Goal: Feedback & Contribution: Leave review/rating

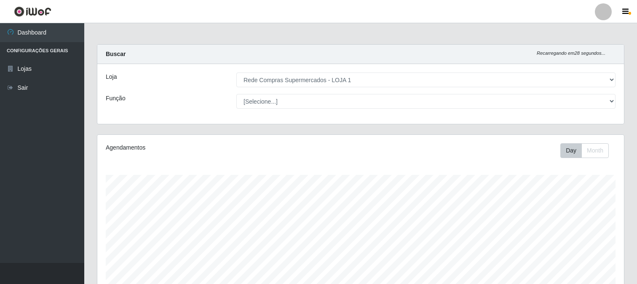
select select "158"
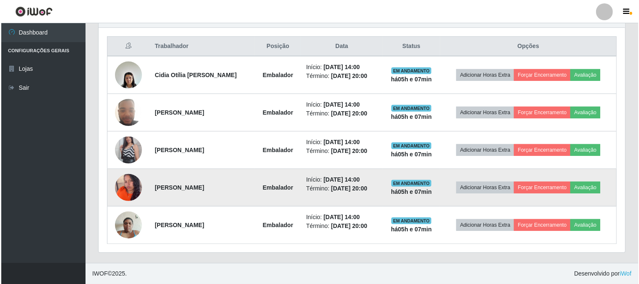
scroll to position [175, 527]
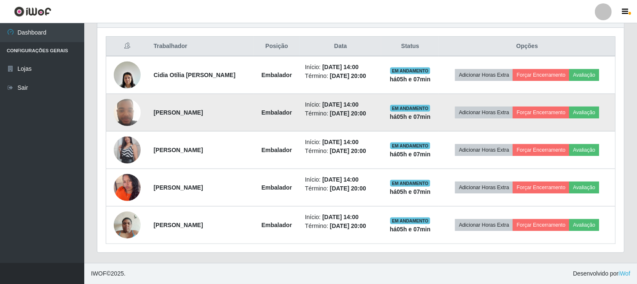
click at [133, 109] on img at bounding box center [127, 112] width 27 height 36
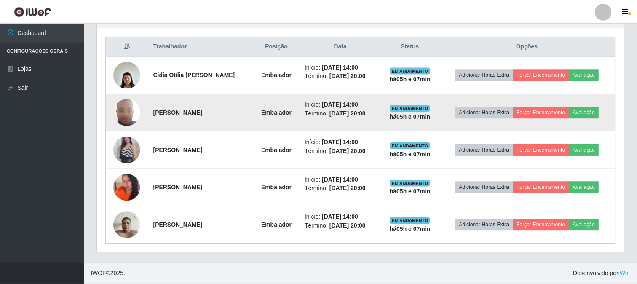
scroll to position [175, 521]
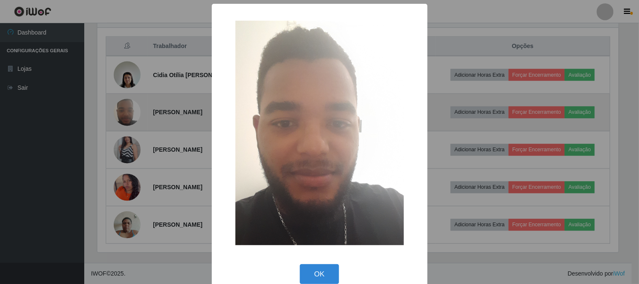
click at [133, 109] on div "× OK Cancel" at bounding box center [319, 142] width 639 height 284
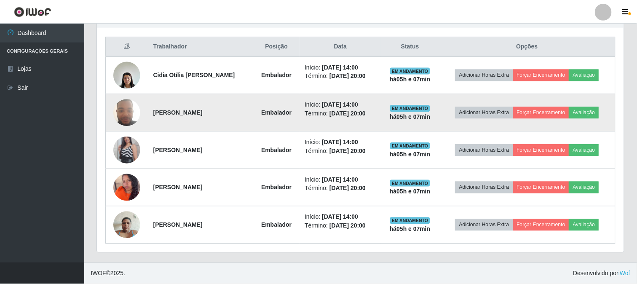
scroll to position [175, 527]
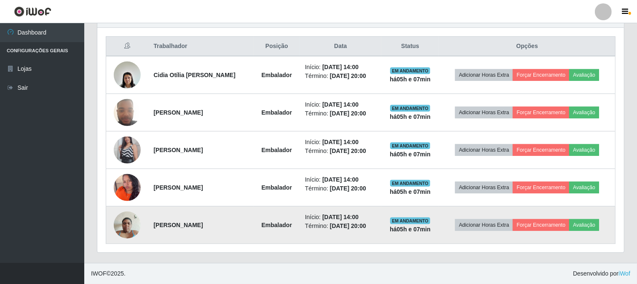
click at [118, 218] on img at bounding box center [127, 225] width 27 height 36
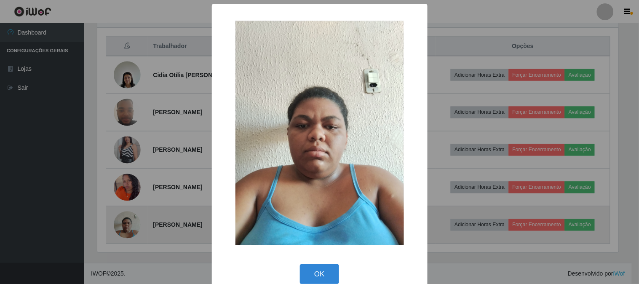
click at [118, 218] on div "× OK Cancel" at bounding box center [319, 142] width 639 height 284
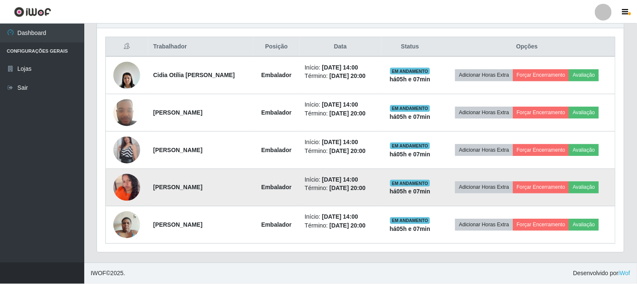
scroll to position [175, 527]
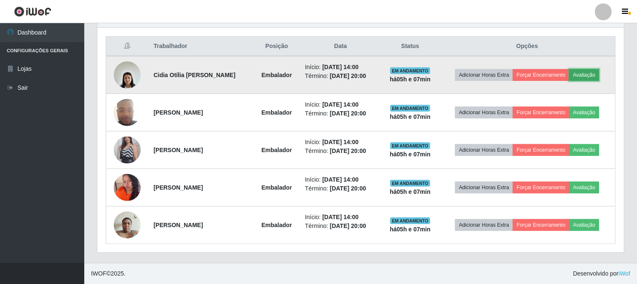
click at [599, 75] on button "Avaliação" at bounding box center [585, 75] width 30 height 12
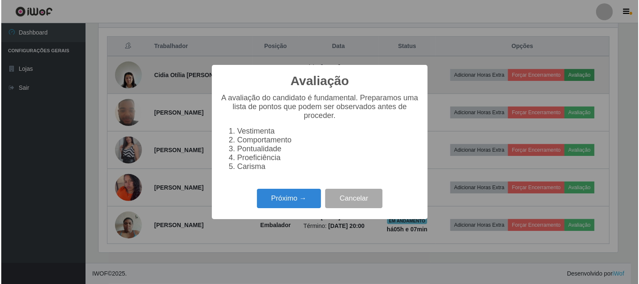
scroll to position [175, 521]
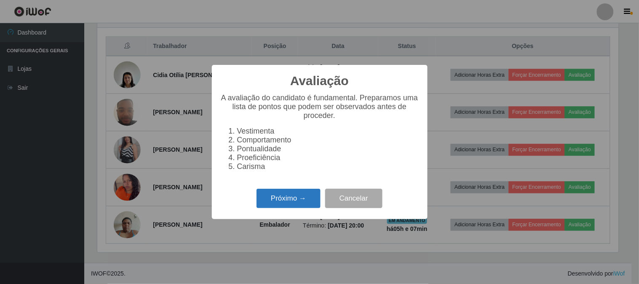
click at [304, 199] on button "Próximo →" at bounding box center [289, 199] width 64 height 20
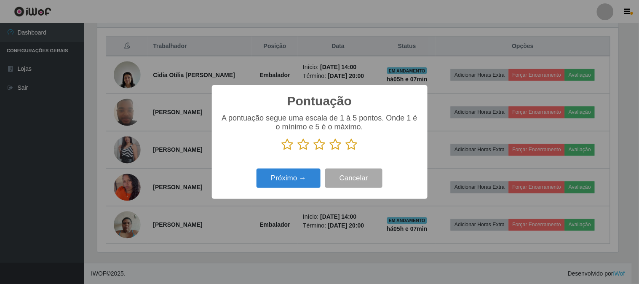
click at [351, 145] on icon at bounding box center [352, 144] width 12 height 13
click at [346, 151] on input "radio" at bounding box center [346, 151] width 0 height 0
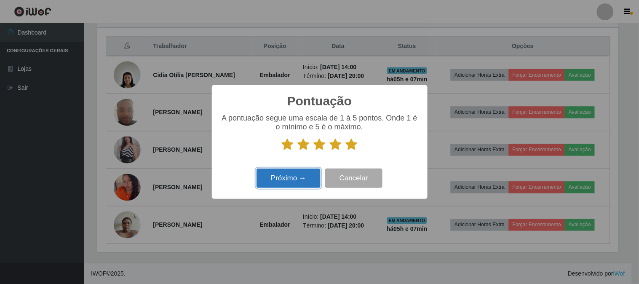
click at [283, 184] on button "Próximo →" at bounding box center [289, 179] width 64 height 20
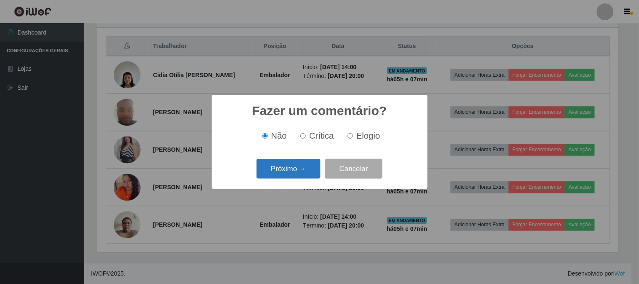
click at [287, 176] on button "Próximo →" at bounding box center [289, 169] width 64 height 20
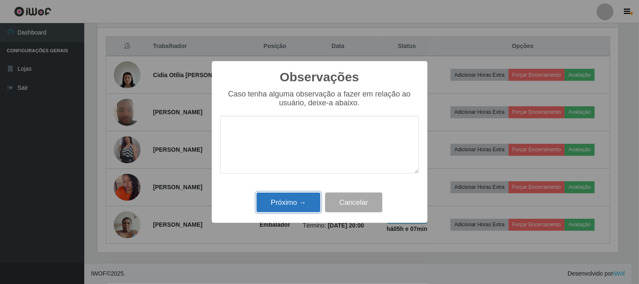
click at [288, 199] on button "Próximo →" at bounding box center [289, 203] width 64 height 20
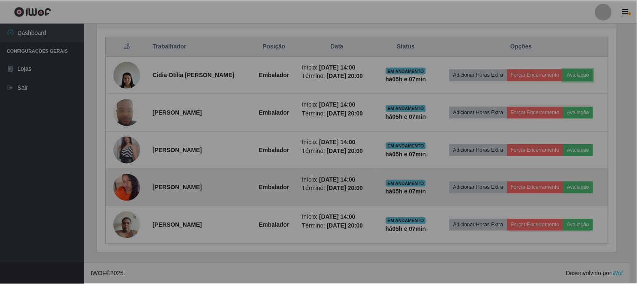
scroll to position [175, 527]
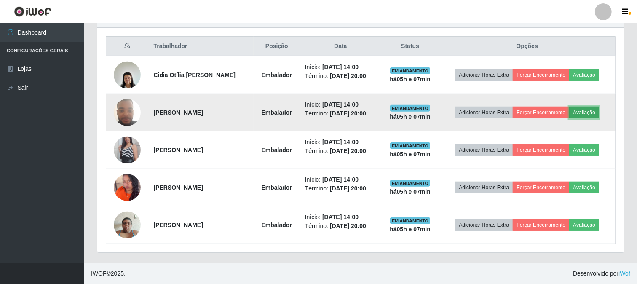
click at [599, 111] on button "Avaliação" at bounding box center [585, 113] width 30 height 12
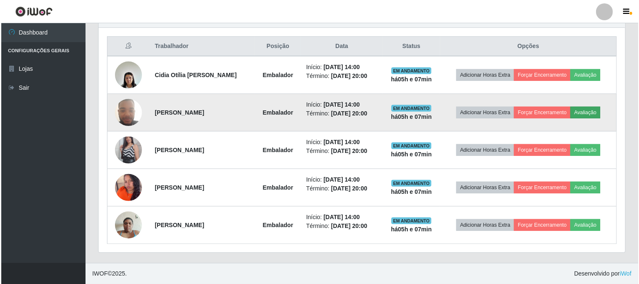
scroll to position [175, 521]
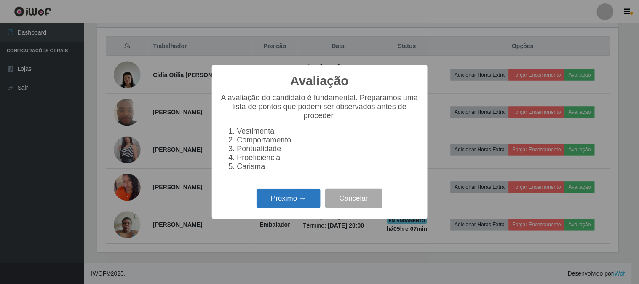
click at [297, 192] on button "Próximo →" at bounding box center [289, 199] width 64 height 20
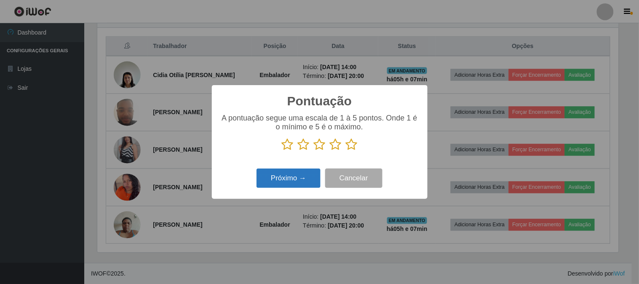
scroll to position [421366, 421019]
click at [350, 145] on icon at bounding box center [352, 144] width 12 height 13
click at [346, 151] on input "radio" at bounding box center [346, 151] width 0 height 0
click at [296, 178] on button "Próximo →" at bounding box center [289, 179] width 64 height 20
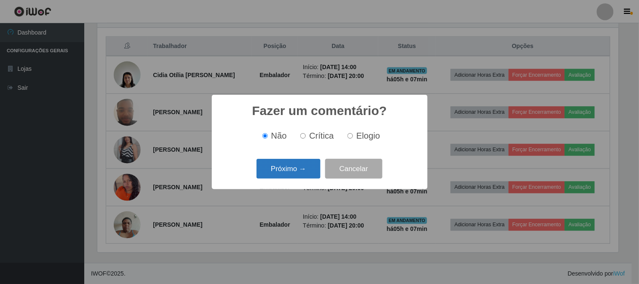
click at [296, 177] on button "Próximo →" at bounding box center [289, 169] width 64 height 20
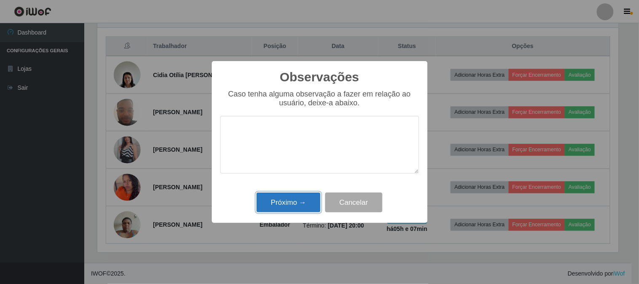
click at [298, 195] on button "Próximo →" at bounding box center [289, 203] width 64 height 20
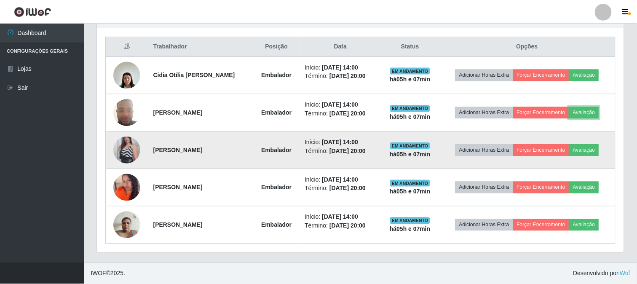
scroll to position [175, 527]
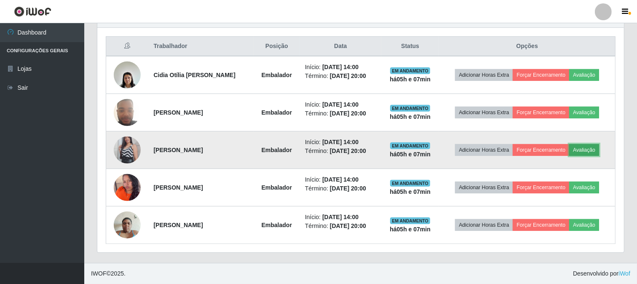
click at [599, 152] on button "Avaliação" at bounding box center [585, 150] width 30 height 12
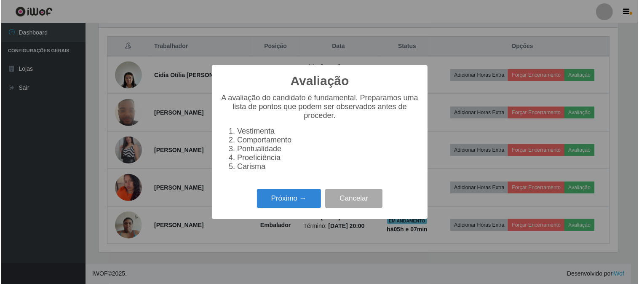
scroll to position [175, 521]
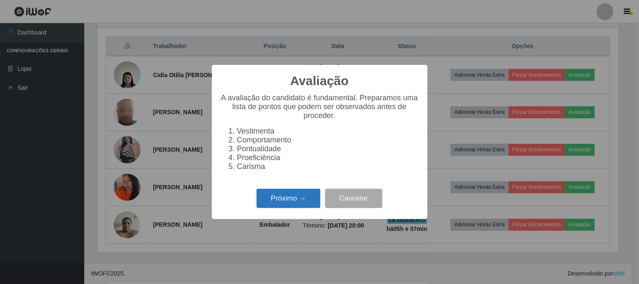
click at [306, 194] on button "Próximo →" at bounding box center [289, 199] width 64 height 20
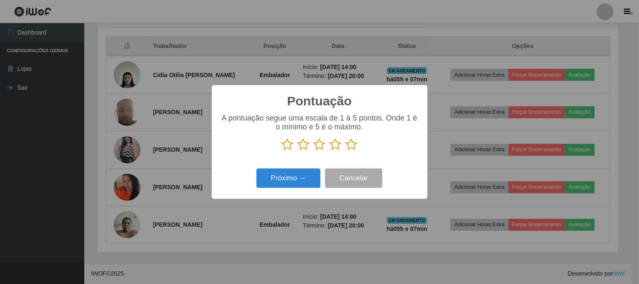
click at [353, 143] on icon at bounding box center [352, 144] width 12 height 13
click at [346, 151] on input "radio" at bounding box center [346, 151] width 0 height 0
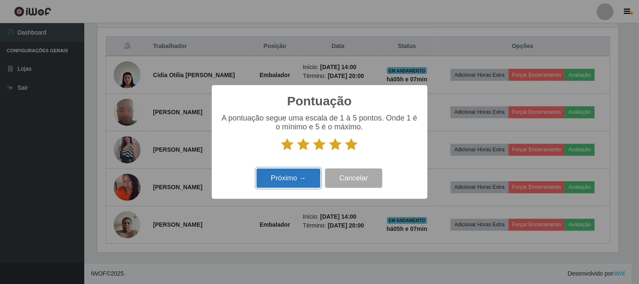
click at [301, 172] on button "Próximo →" at bounding box center [289, 179] width 64 height 20
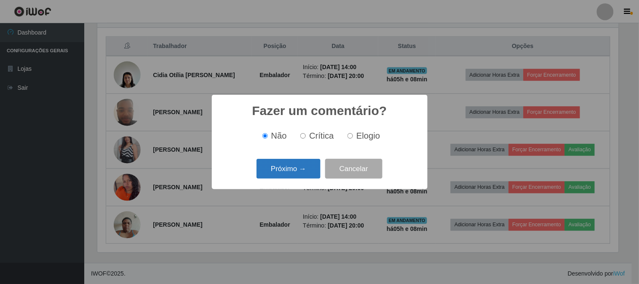
click at [305, 172] on button "Próximo →" at bounding box center [289, 169] width 64 height 20
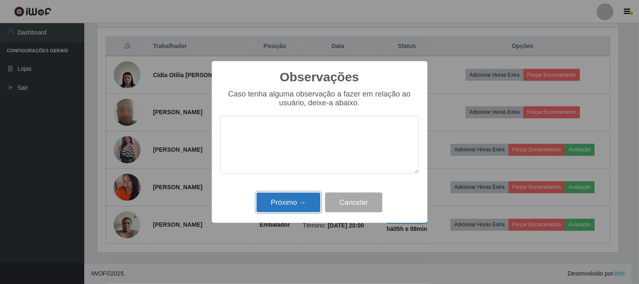
click at [306, 199] on button "Próximo →" at bounding box center [289, 203] width 64 height 20
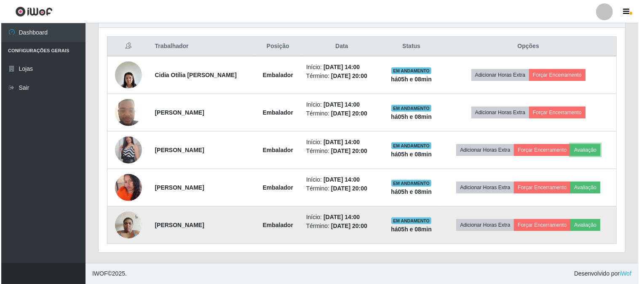
scroll to position [175, 527]
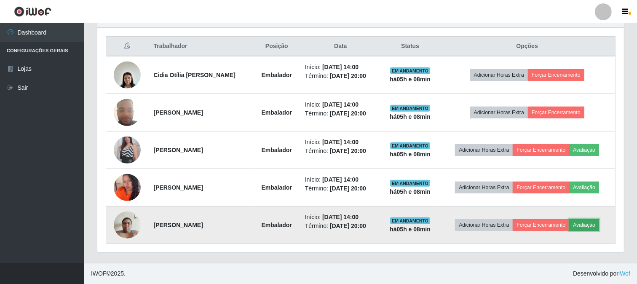
click at [594, 226] on button "Avaliação" at bounding box center [585, 225] width 30 height 12
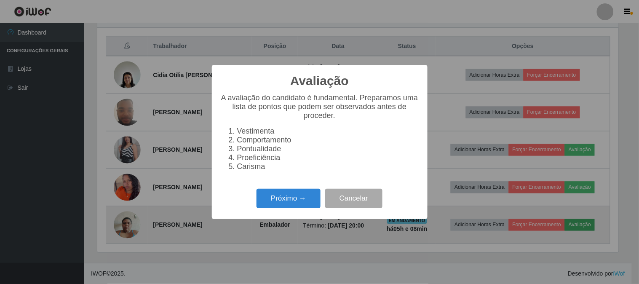
scroll to position [0, 0]
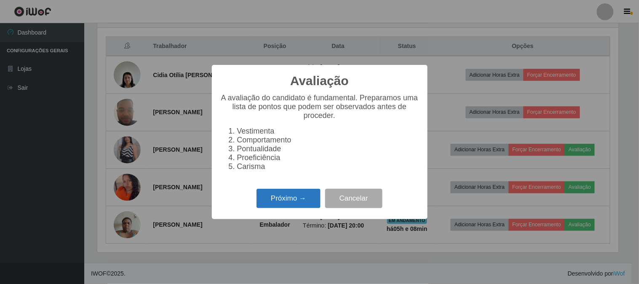
click at [306, 201] on button "Próximo →" at bounding box center [289, 199] width 64 height 20
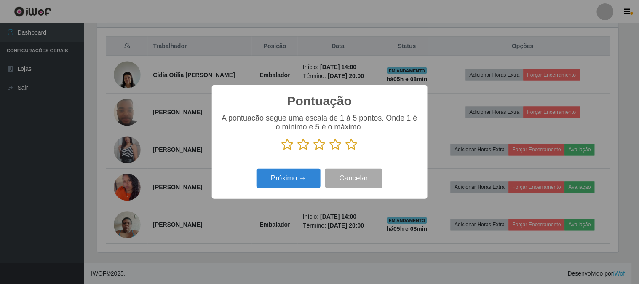
click at [352, 144] on icon at bounding box center [352, 144] width 12 height 13
click at [346, 151] on input "radio" at bounding box center [346, 151] width 0 height 0
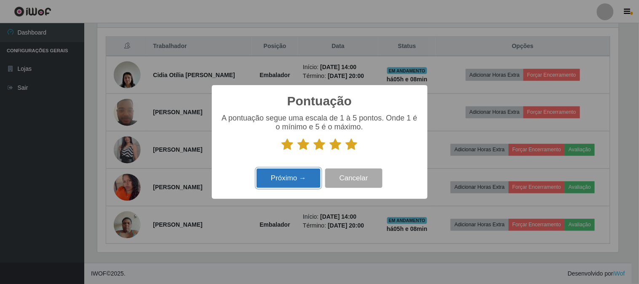
click at [308, 179] on button "Próximo →" at bounding box center [289, 179] width 64 height 20
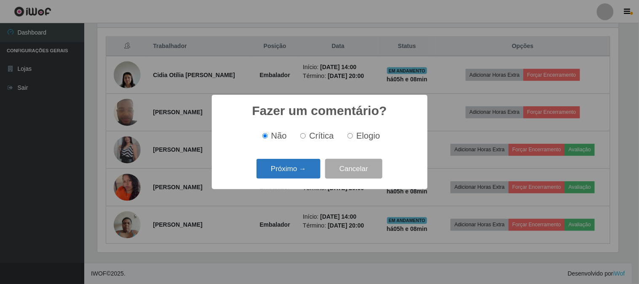
click at [312, 170] on button "Próximo →" at bounding box center [289, 169] width 64 height 20
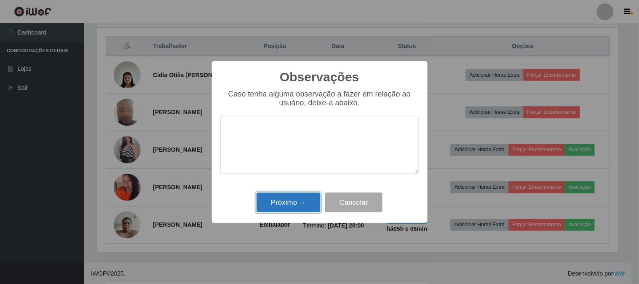
click at [305, 199] on button "Próximo →" at bounding box center [289, 203] width 64 height 20
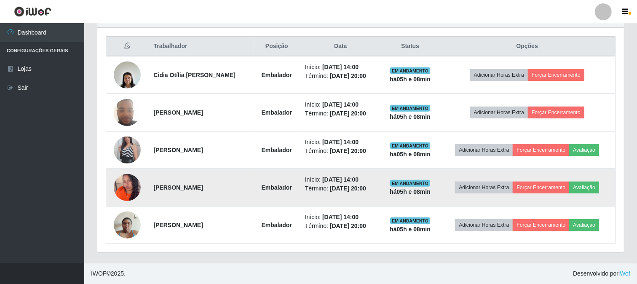
click at [135, 184] on img at bounding box center [127, 188] width 27 height 34
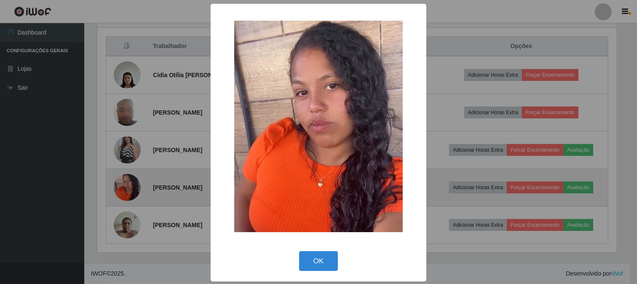
scroll to position [175, 521]
click at [135, 184] on div "× OK Cancel" at bounding box center [319, 142] width 639 height 284
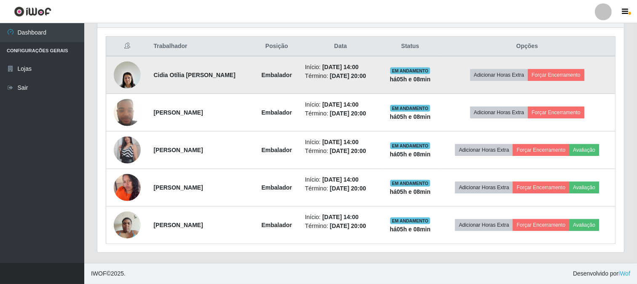
scroll to position [266, 0]
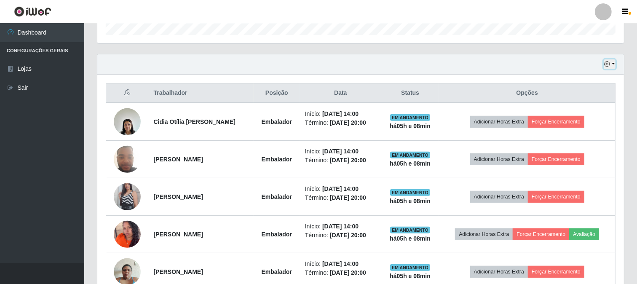
click at [612, 65] on button "button" at bounding box center [610, 64] width 12 height 10
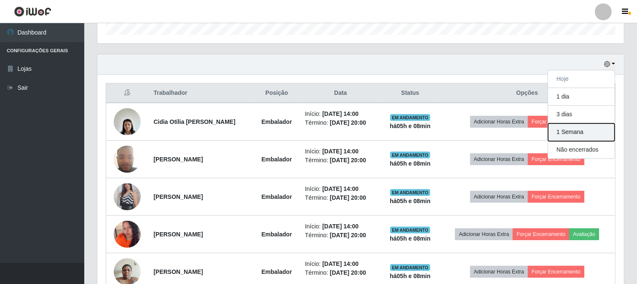
click at [568, 131] on button "1 Semana" at bounding box center [581, 133] width 67 height 18
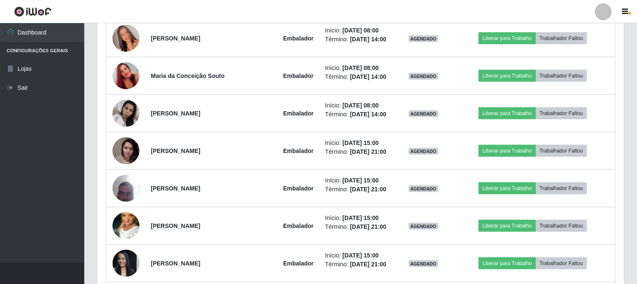
scroll to position [969, 0]
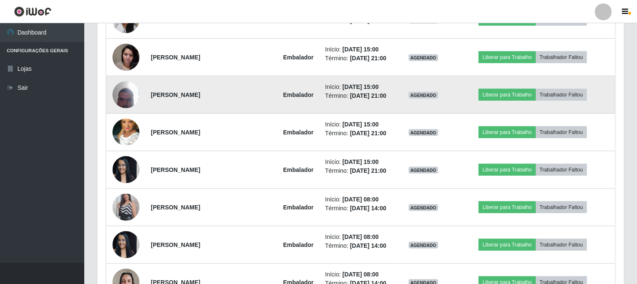
click at [123, 90] on img at bounding box center [126, 95] width 27 height 36
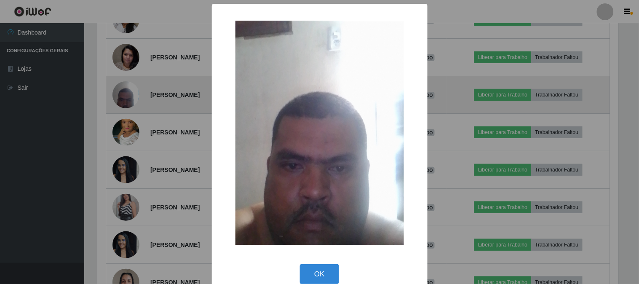
click at [123, 90] on div "× OK Cancel" at bounding box center [319, 142] width 639 height 284
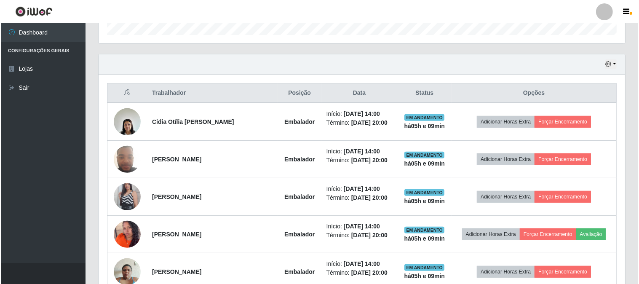
scroll to position [313, 0]
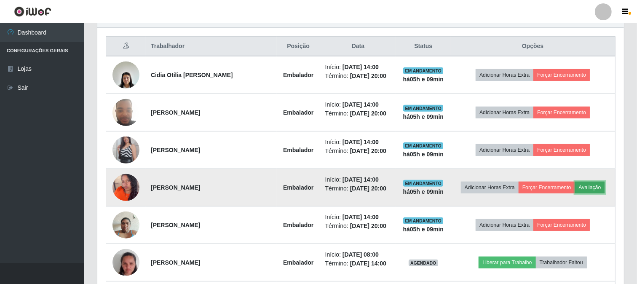
click at [580, 186] on button "Avaliação" at bounding box center [590, 188] width 30 height 12
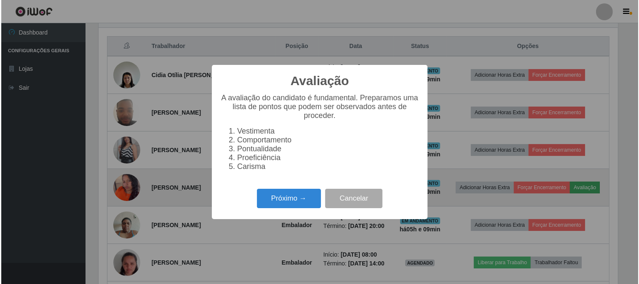
scroll to position [175, 521]
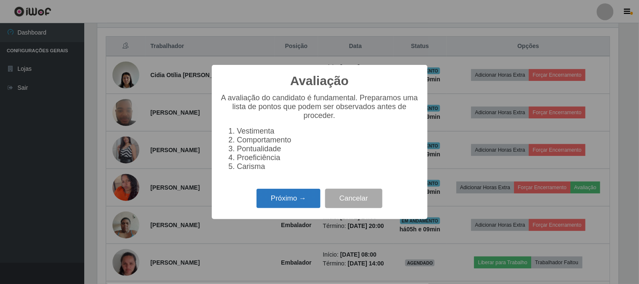
click at [300, 195] on button "Próximo →" at bounding box center [289, 199] width 64 height 20
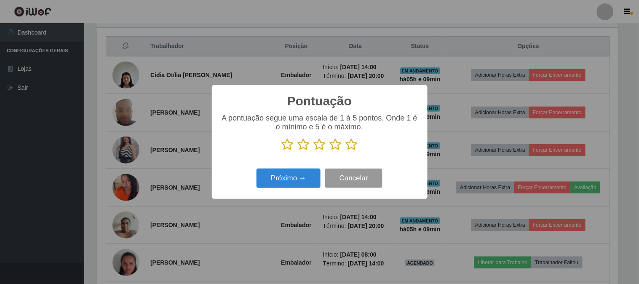
scroll to position [421366, 421019]
click at [353, 145] on icon at bounding box center [352, 144] width 12 height 13
click at [346, 151] on input "radio" at bounding box center [346, 151] width 0 height 0
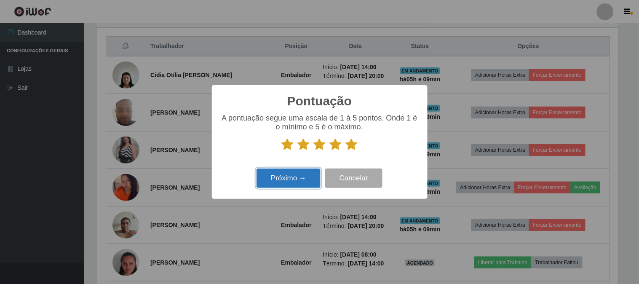
click at [298, 180] on button "Próximo →" at bounding box center [289, 179] width 64 height 20
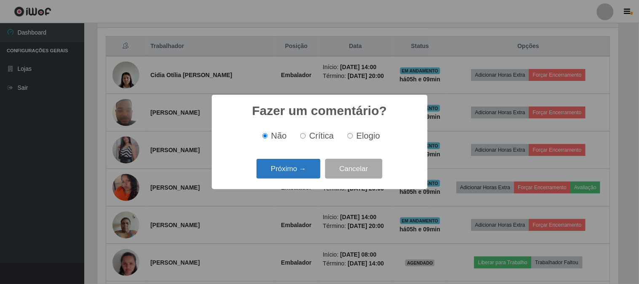
click at [302, 171] on button "Próximo →" at bounding box center [289, 169] width 64 height 20
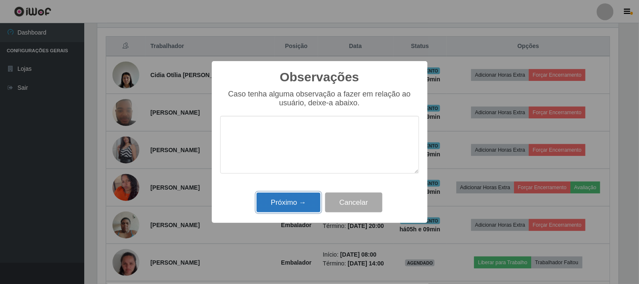
click at [296, 200] on button "Próximo →" at bounding box center [289, 203] width 64 height 20
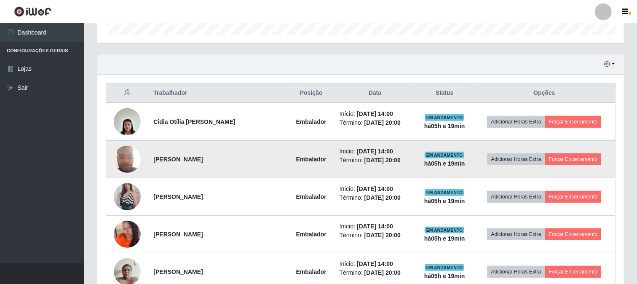
scroll to position [220, 0]
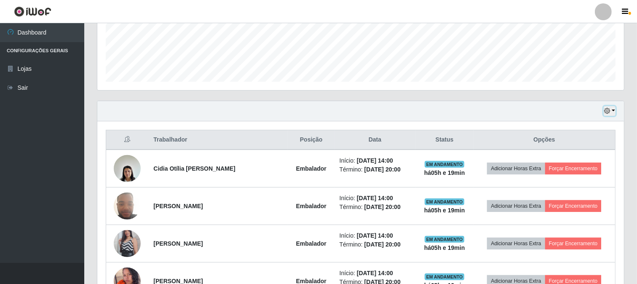
click at [614, 114] on button "button" at bounding box center [610, 111] width 12 height 10
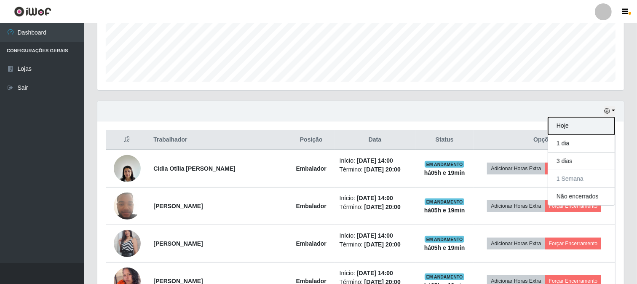
click at [568, 126] on button "Hoje" at bounding box center [581, 126] width 67 height 18
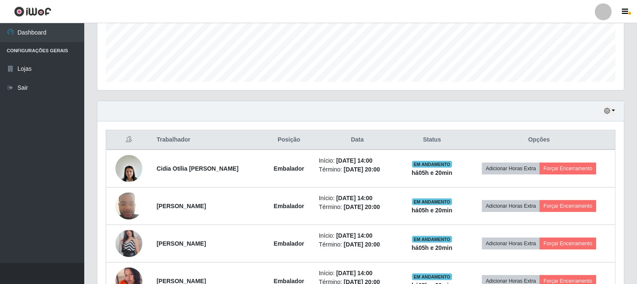
scroll to position [313, 0]
